Goal: Task Accomplishment & Management: Use online tool/utility

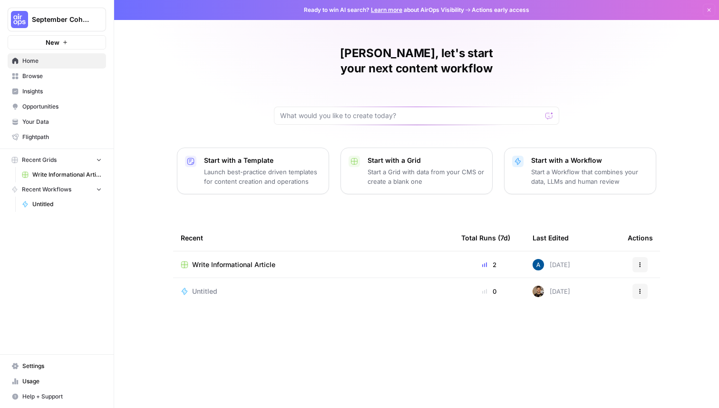
click at [75, 79] on span "Browse" at bounding box center [61, 76] width 79 height 9
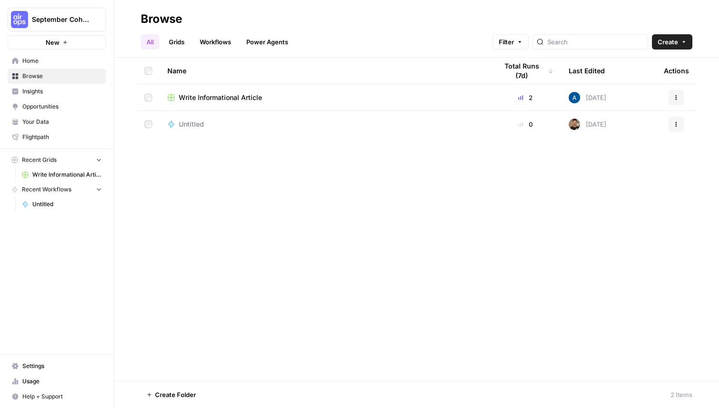
click at [48, 68] on link "Browse" at bounding box center [57, 75] width 98 height 15
click at [56, 61] on span "Home" at bounding box center [61, 61] width 79 height 9
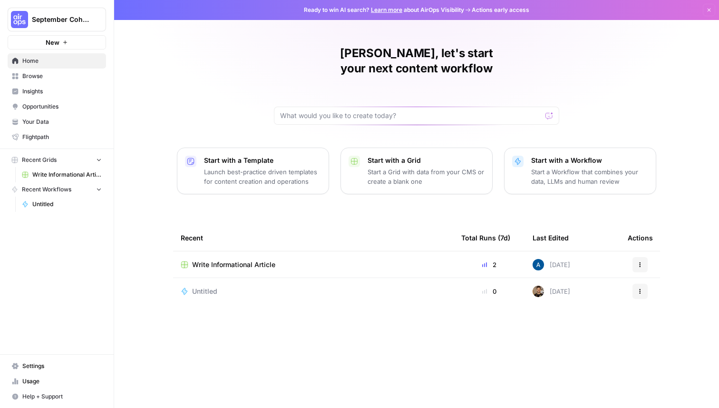
click at [46, 76] on span "Browse" at bounding box center [61, 76] width 79 height 9
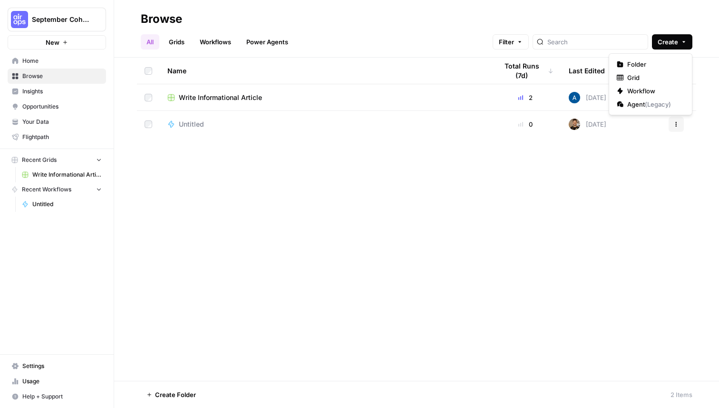
click at [683, 37] on button "Create" at bounding box center [672, 41] width 40 height 15
click at [633, 63] on span "Folder" at bounding box center [653, 64] width 53 height 10
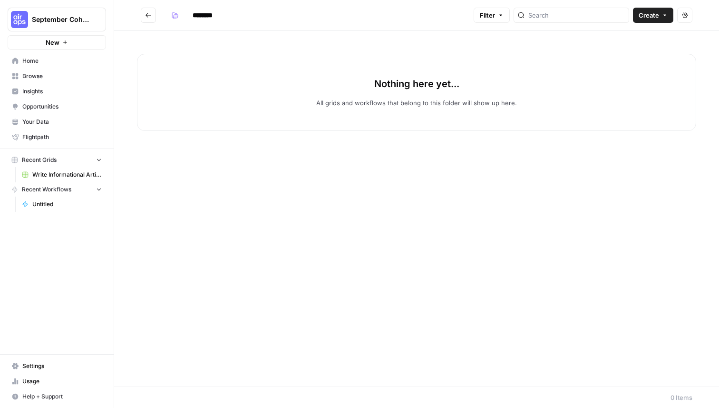
click at [212, 11] on input "********" at bounding box center [214, 15] width 53 height 15
type input "**********"
click at [174, 15] on icon "button" at bounding box center [175, 15] width 6 height 6
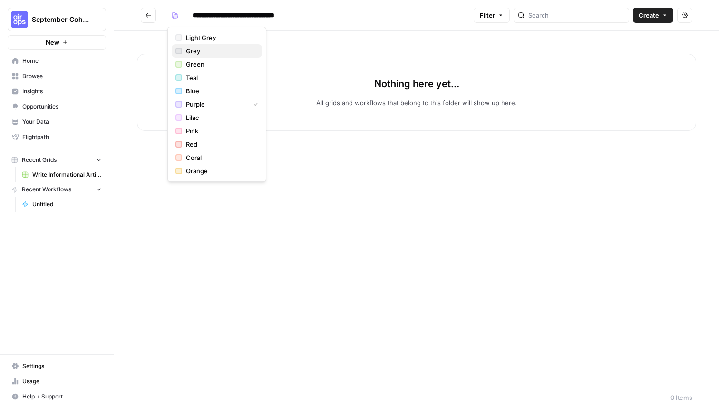
click at [191, 49] on span "Grey" at bounding box center [220, 51] width 68 height 10
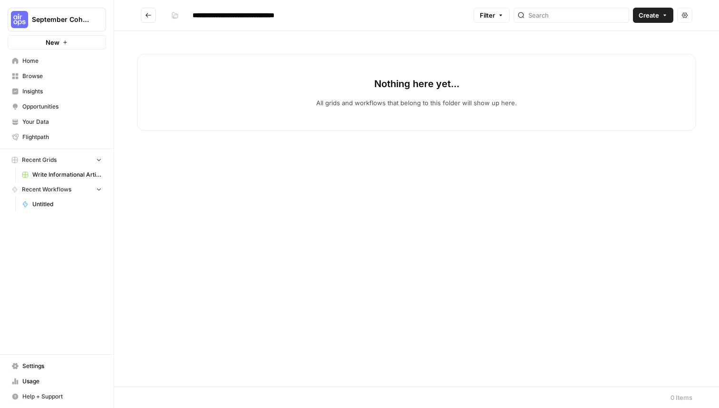
click at [346, 31] on div "Nothing here yet... All grids and workflows that belong to this folder will sho…" at bounding box center [416, 208] width 605 height 355
click at [653, 17] on span "Create" at bounding box center [649, 15] width 20 height 10
click at [631, 50] on span "Workflow" at bounding box center [634, 51] width 53 height 10
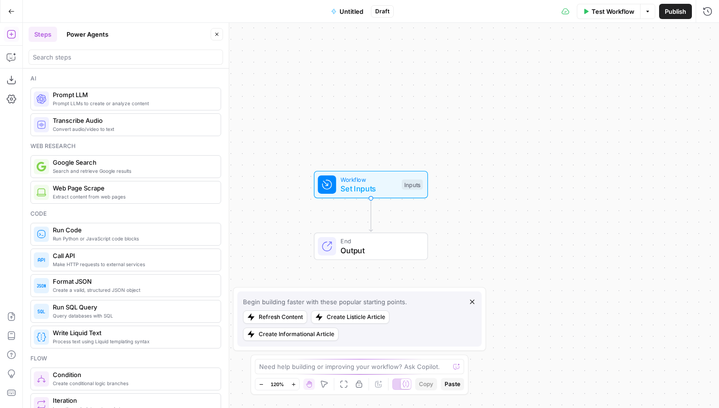
click at [354, 10] on span "Untitled" at bounding box center [352, 12] width 24 height 10
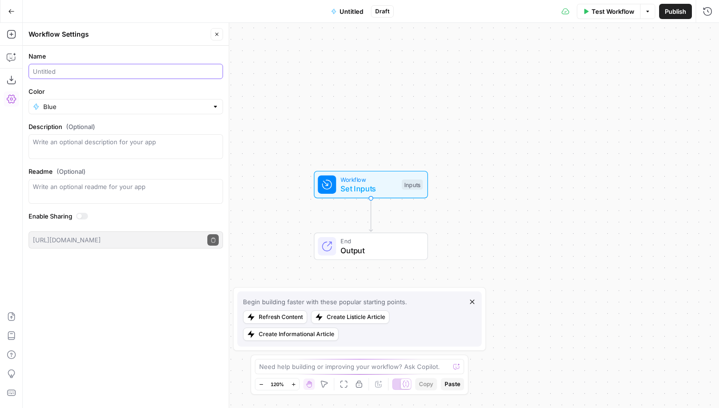
click at [78, 69] on input "Name" at bounding box center [126, 72] width 186 height 10
click at [35, 71] on input "Meta Description Creator" at bounding box center [126, 72] width 186 height 10
click at [116, 74] on input "Create a Meta Description Creator" at bounding box center [126, 72] width 186 height 10
type input "Create a Meta Description ([PERSON_NAME])"
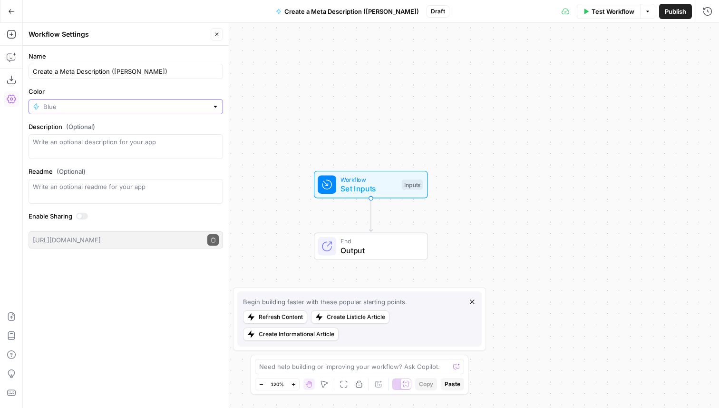
click at [103, 106] on input "Color" at bounding box center [125, 107] width 165 height 10
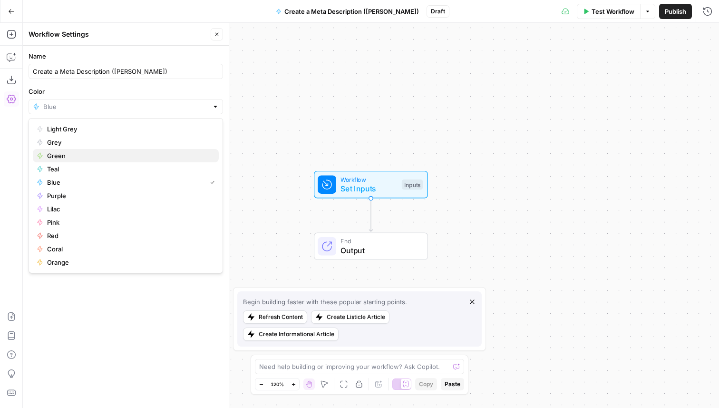
click at [83, 156] on span "Green" at bounding box center [129, 156] width 164 height 10
type input "Green"
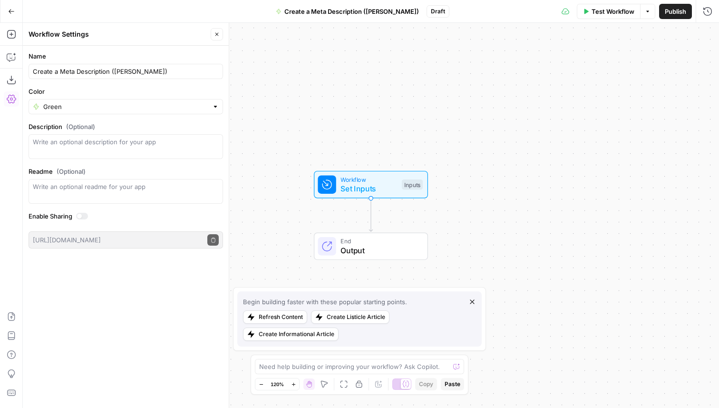
click at [167, 33] on div "Workflow Settings" at bounding box center [118, 34] width 179 height 10
click at [670, 17] on button "Publish" at bounding box center [675, 11] width 33 height 15
click at [10, 3] on button "Go Back" at bounding box center [11, 11] width 17 height 17
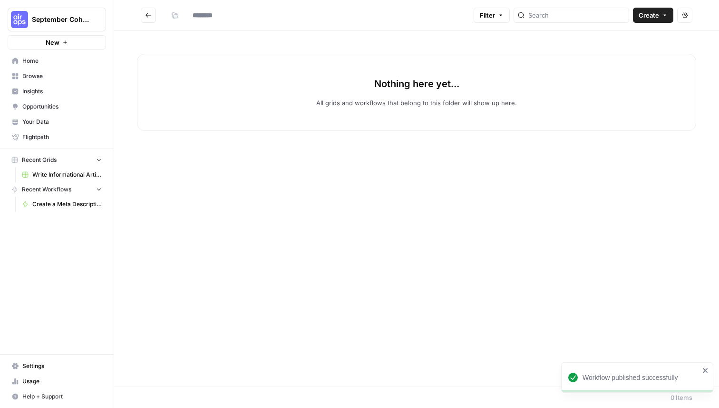
type input "**********"
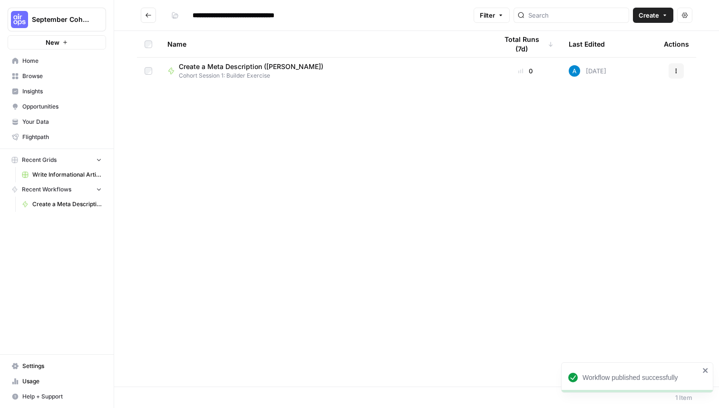
click at [150, 13] on icon "Go back" at bounding box center [148, 15] width 7 height 7
